Goal: Information Seeking & Learning: Learn about a topic

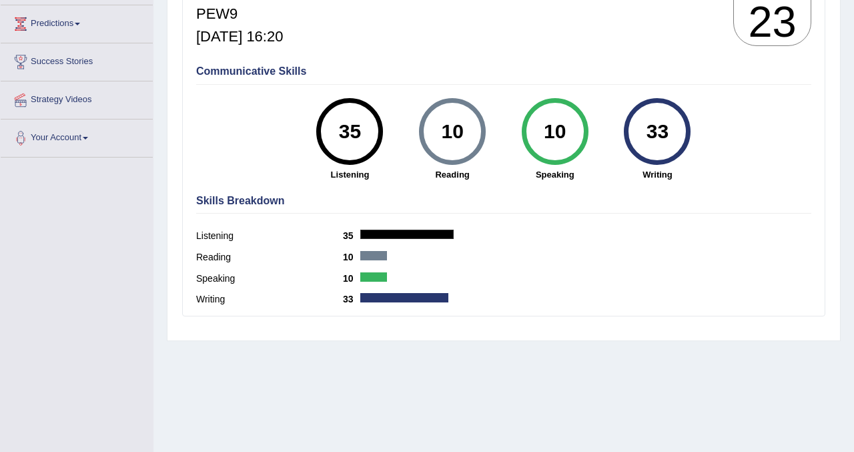
scroll to position [213, 0]
click at [654, 63] on div "Communicative Skills 35 Listening 10 Reading 10 Speaking 33 Writing" at bounding box center [504, 121] width 622 height 126
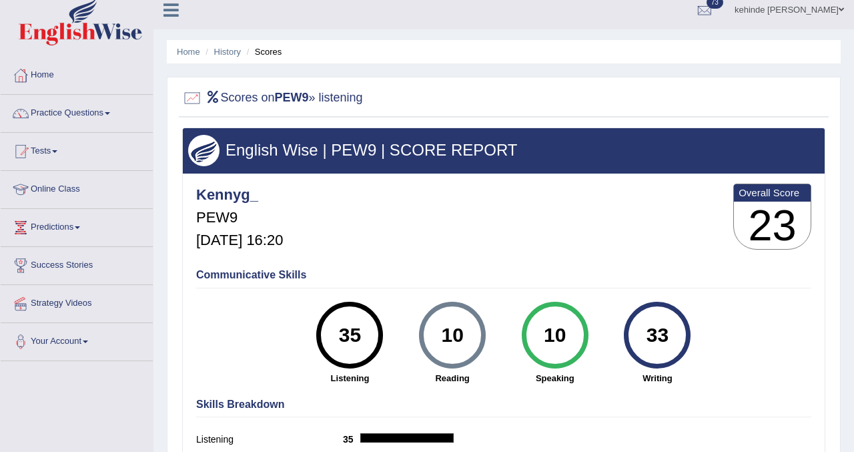
scroll to position [0, 0]
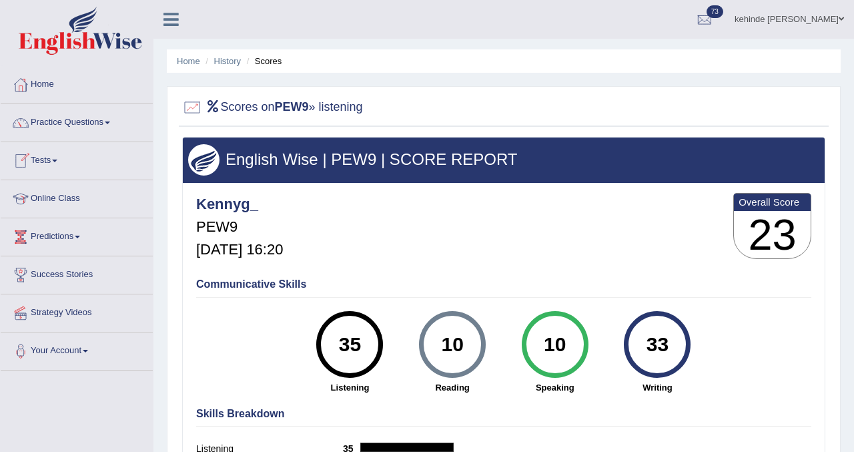
click at [45, 161] on link "Tests" at bounding box center [77, 158] width 152 height 33
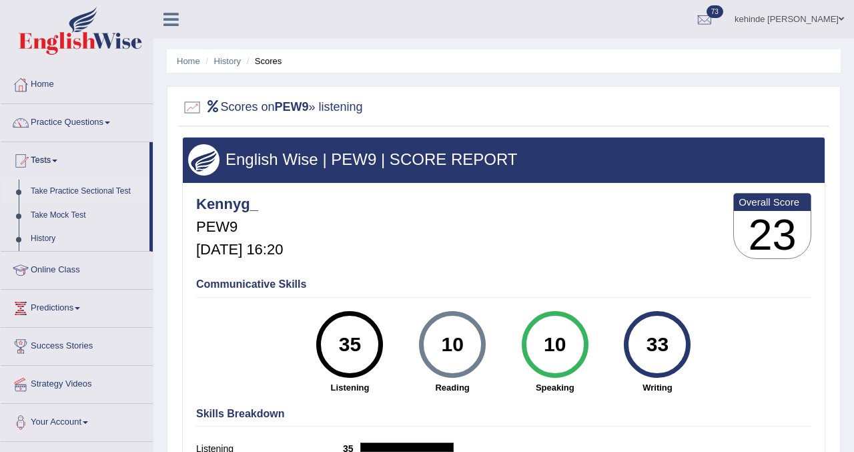
click at [73, 191] on link "Take Practice Sectional Test" at bounding box center [87, 191] width 125 height 24
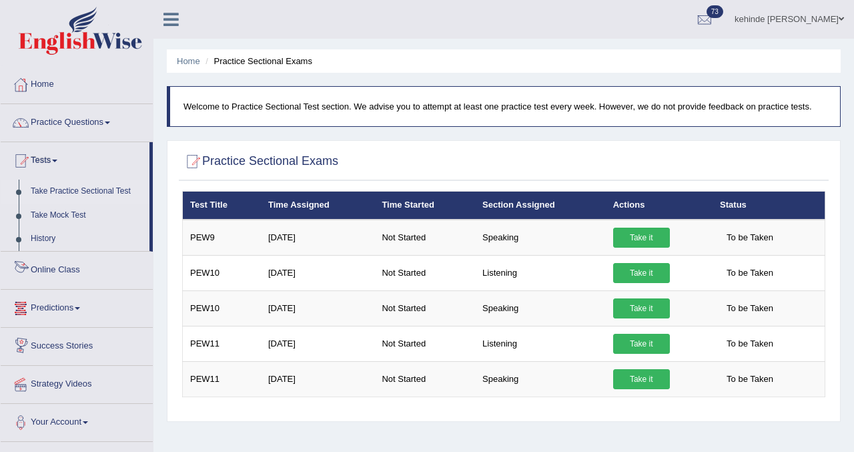
click at [57, 275] on link "Online Class" at bounding box center [77, 267] width 152 height 33
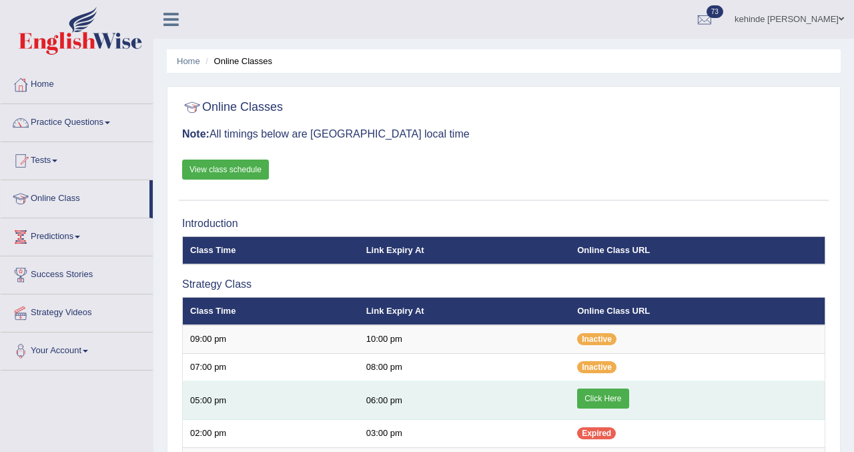
click at [596, 398] on link "Click Here" at bounding box center [602, 398] width 51 height 20
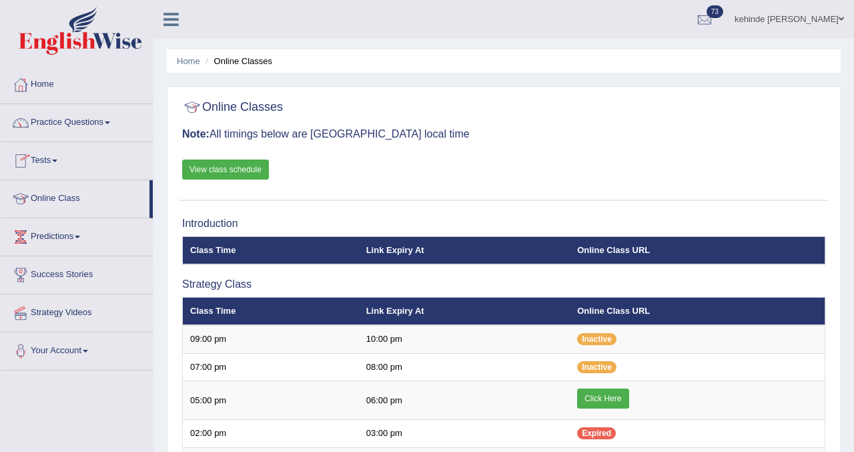
click at [49, 165] on link "Tests" at bounding box center [77, 158] width 152 height 33
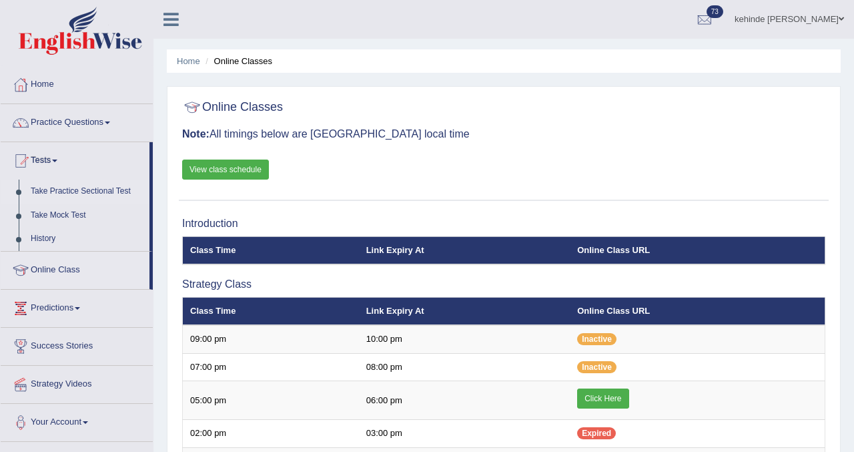
click at [63, 194] on link "Take Practice Sectional Test" at bounding box center [87, 191] width 125 height 24
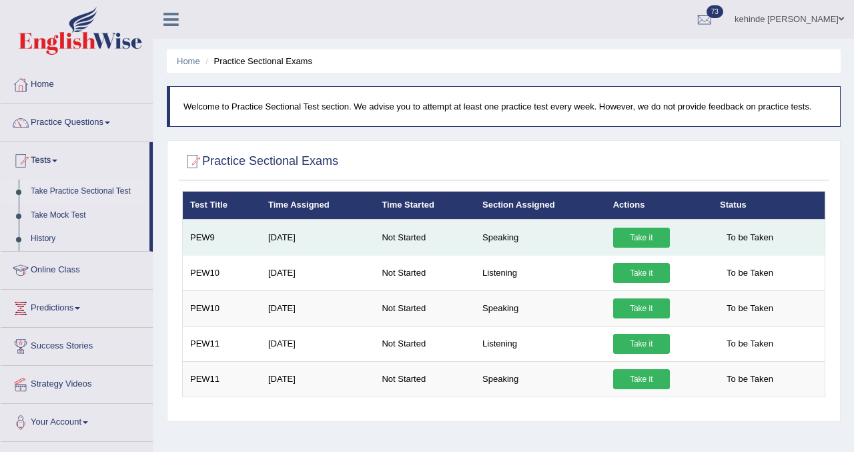
click at [636, 239] on link "Take it" at bounding box center [641, 237] width 57 height 20
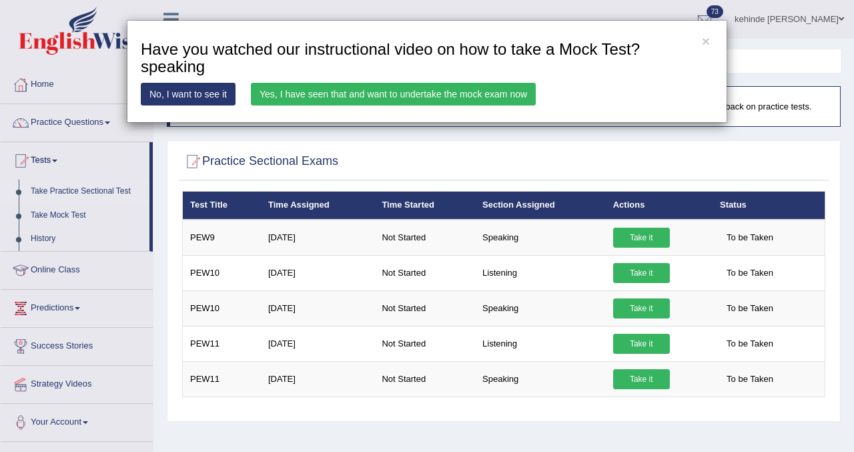
click at [468, 92] on link "Yes, I have seen that and want to undertake the mock exam now" at bounding box center [393, 94] width 285 height 23
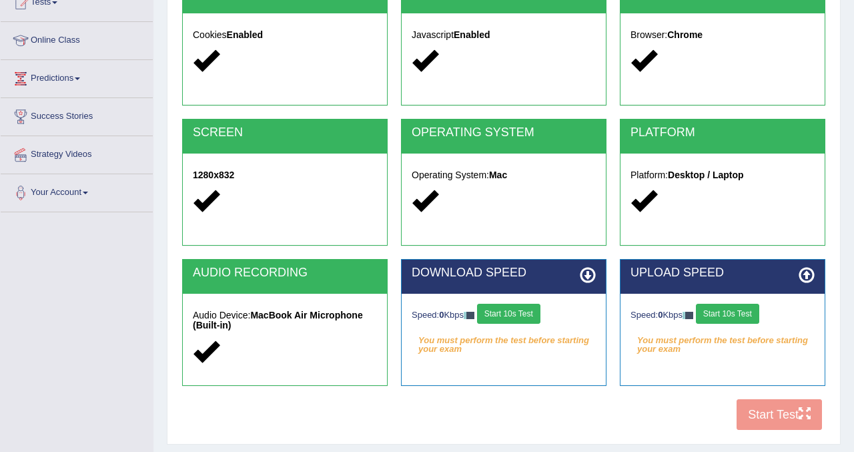
scroll to position [160, 0]
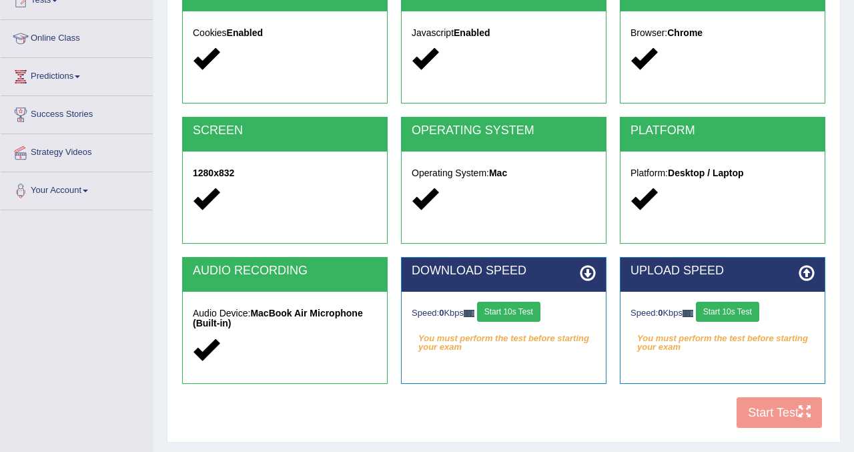
click at [519, 310] on button "Start 10s Test" at bounding box center [508, 311] width 63 height 20
click at [736, 314] on button "Start 10s Test" at bounding box center [727, 311] width 63 height 20
